Goal: Find specific page/section: Find specific page/section

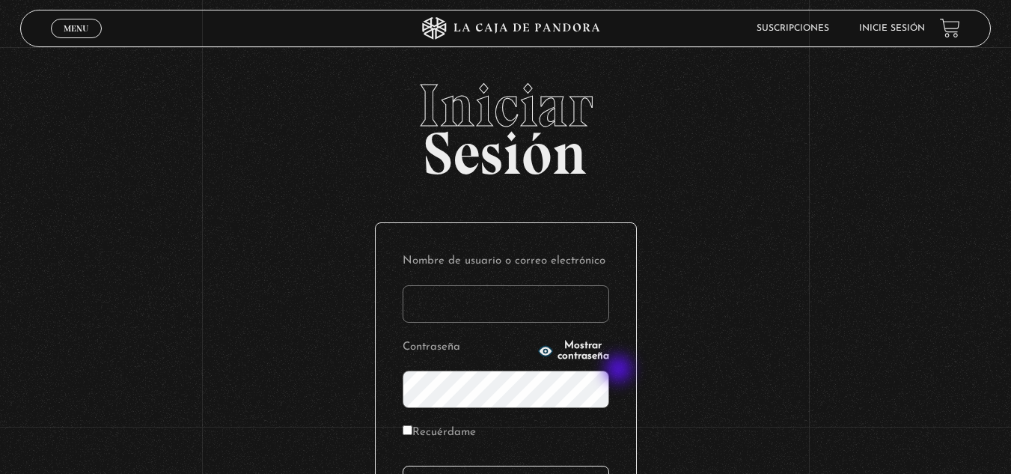
scroll to position [183, 0]
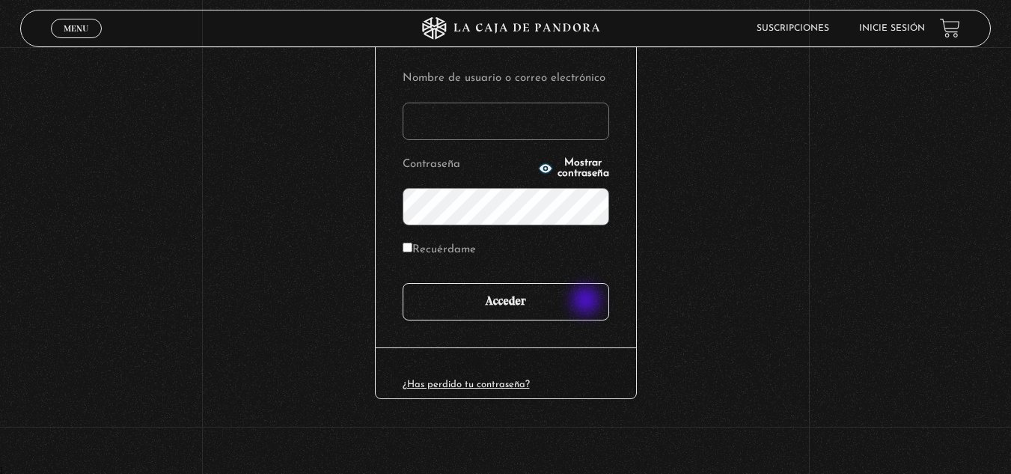
type input "[EMAIL_ADDRESS][DOMAIN_NAME]"
click at [586, 302] on input "Acceder" at bounding box center [506, 301] width 207 height 37
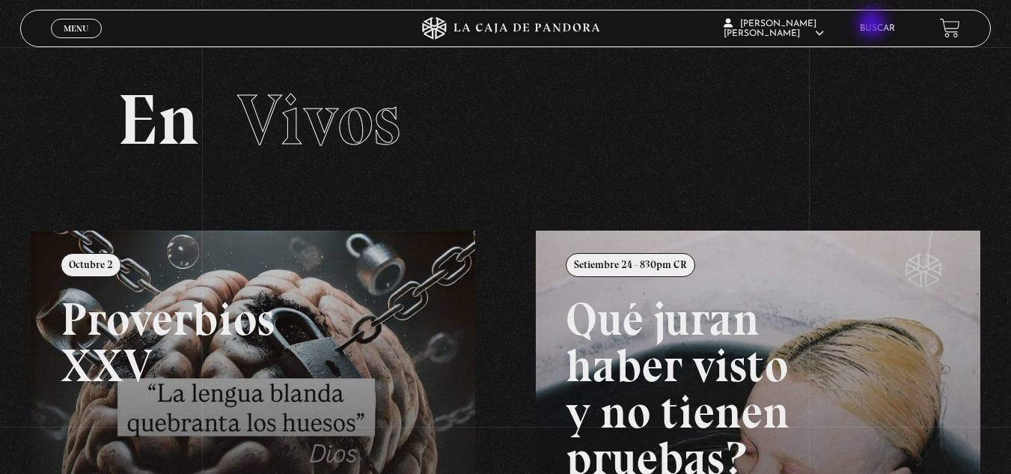
click at [873, 24] on link "Buscar" at bounding box center [877, 28] width 35 height 9
